Goal: Check status: Check status

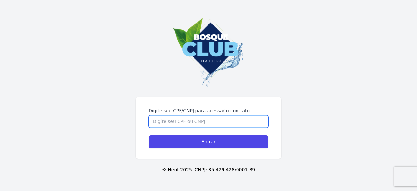
click at [170, 115] on input "Digite seu CPF/CNPJ para acessar o contrato" at bounding box center [209, 121] width 120 height 12
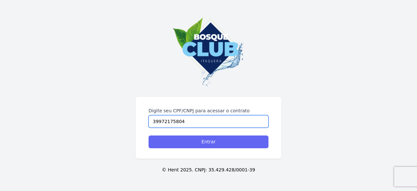
type input "39972175804"
click at [196, 137] on input "Entrar" at bounding box center [209, 141] width 120 height 13
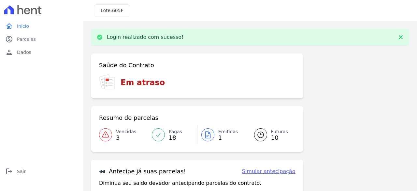
click at [131, 130] on span "Vencidas" at bounding box center [126, 131] width 20 height 7
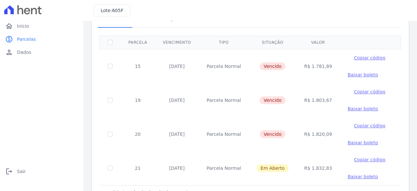
scroll to position [39, 0]
